Goal: Transaction & Acquisition: Purchase product/service

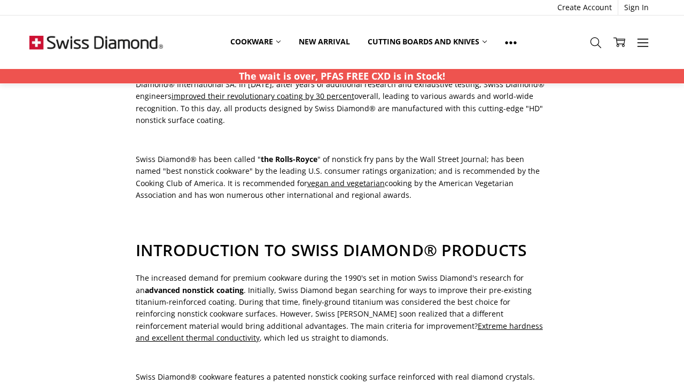
scroll to position [189, 0]
drag, startPoint x: 135, startPoint y: 145, endPoint x: 159, endPoint y: 144, distance: 24.6
click at [177, 153] on p "Swiss Diamond® has been called " the Rolls-Royce " of nonstick fry pans by the …" at bounding box center [342, 177] width 413 height 48
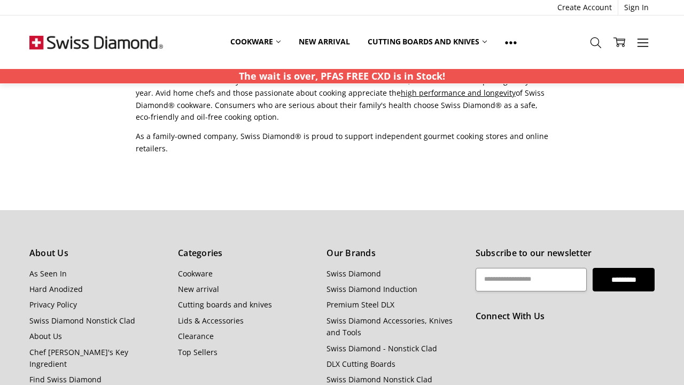
scroll to position [935, 0]
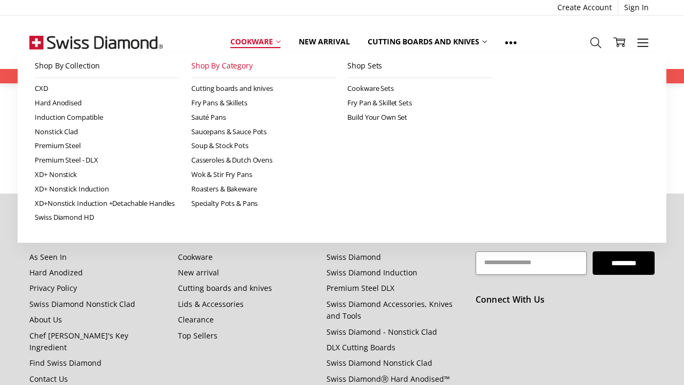
click at [246, 64] on link "Shop By Category" at bounding box center [263, 66] width 145 height 24
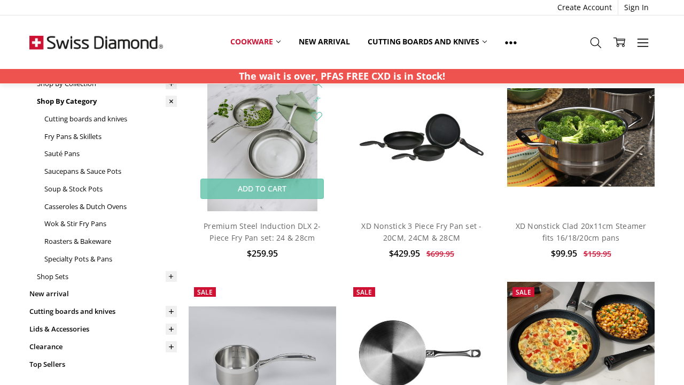
scroll to position [92, 0]
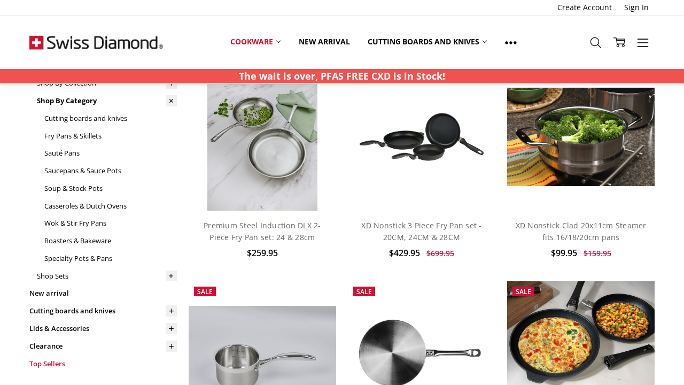
click at [56, 355] on link "Top Sellers" at bounding box center [102, 364] width 147 height 18
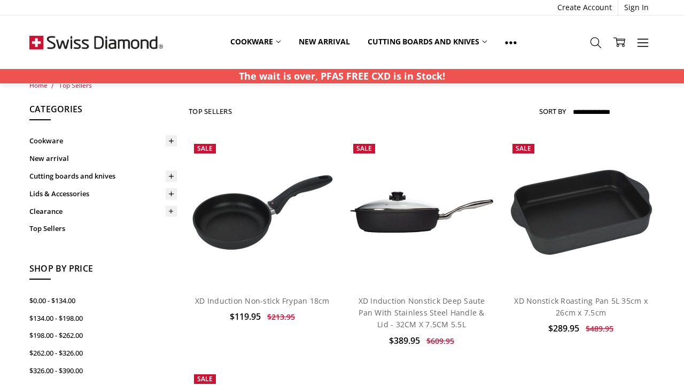
scroll to position [2, 0]
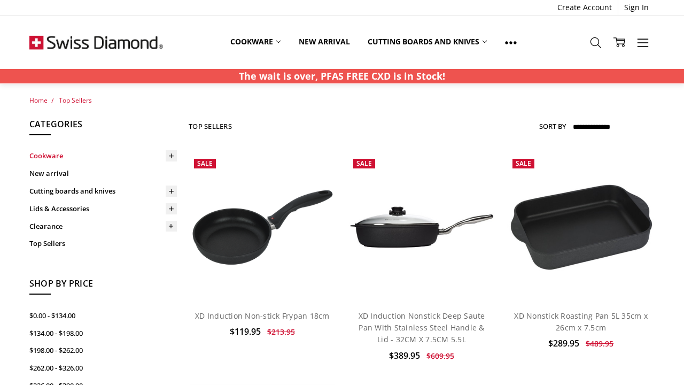
click at [64, 151] on link "Cookware" at bounding box center [102, 156] width 147 height 18
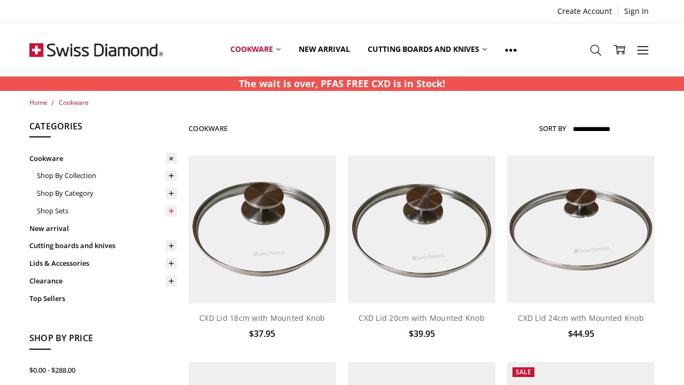
click at [170, 211] on icon at bounding box center [171, 211] width 8 height 8
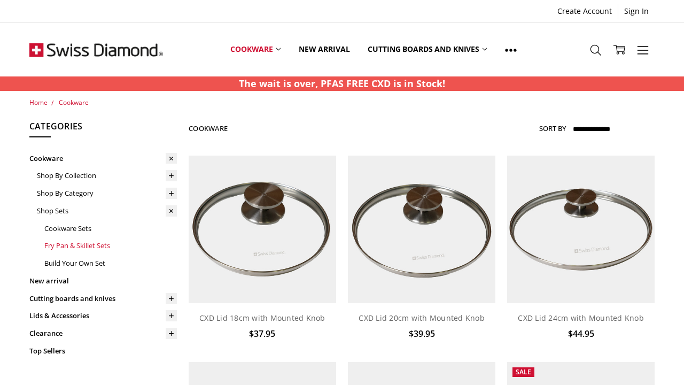
click at [80, 244] on link "Fry Pan & Skillet Sets" at bounding box center [110, 246] width 133 height 18
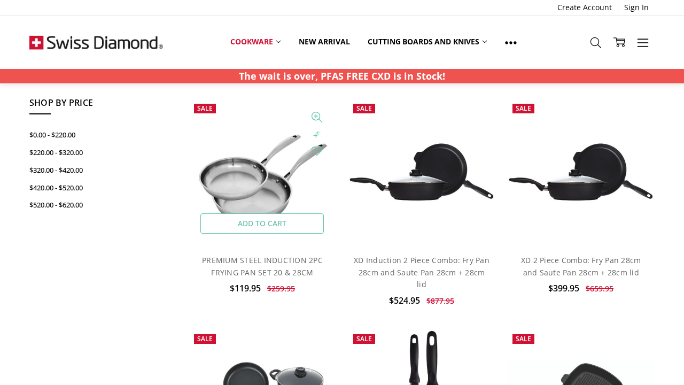
scroll to position [289, 0]
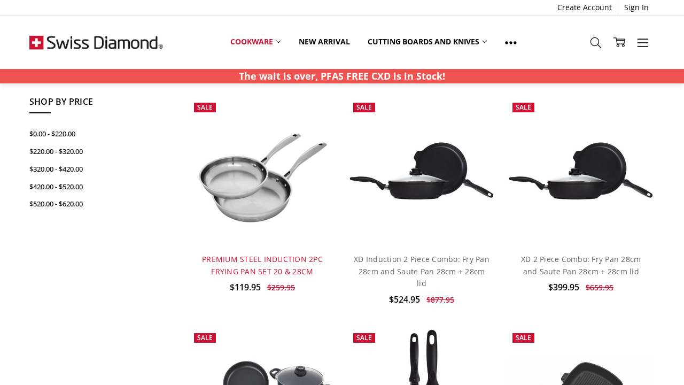
click at [237, 267] on link "PREMIUM STEEL INDUCTION 2PC FRYING PAN SET 20 & 28CM" at bounding box center [262, 265] width 121 height 22
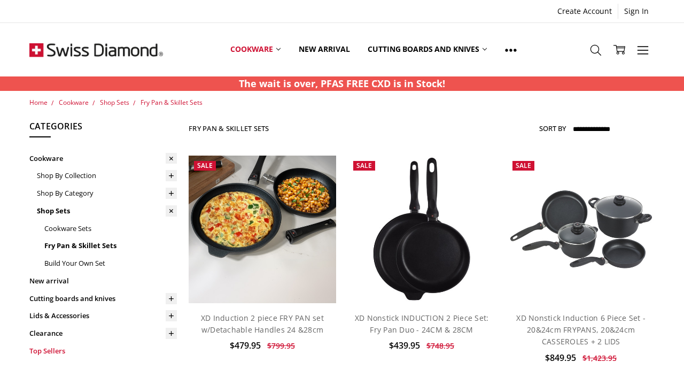
scroll to position [0, 0]
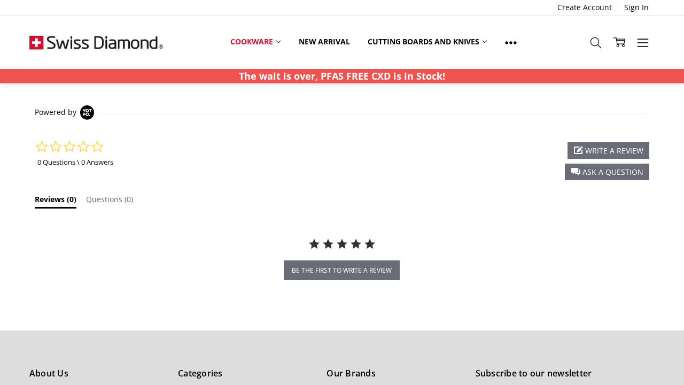
scroll to position [846, 0]
